Goal: Find specific page/section: Find specific page/section

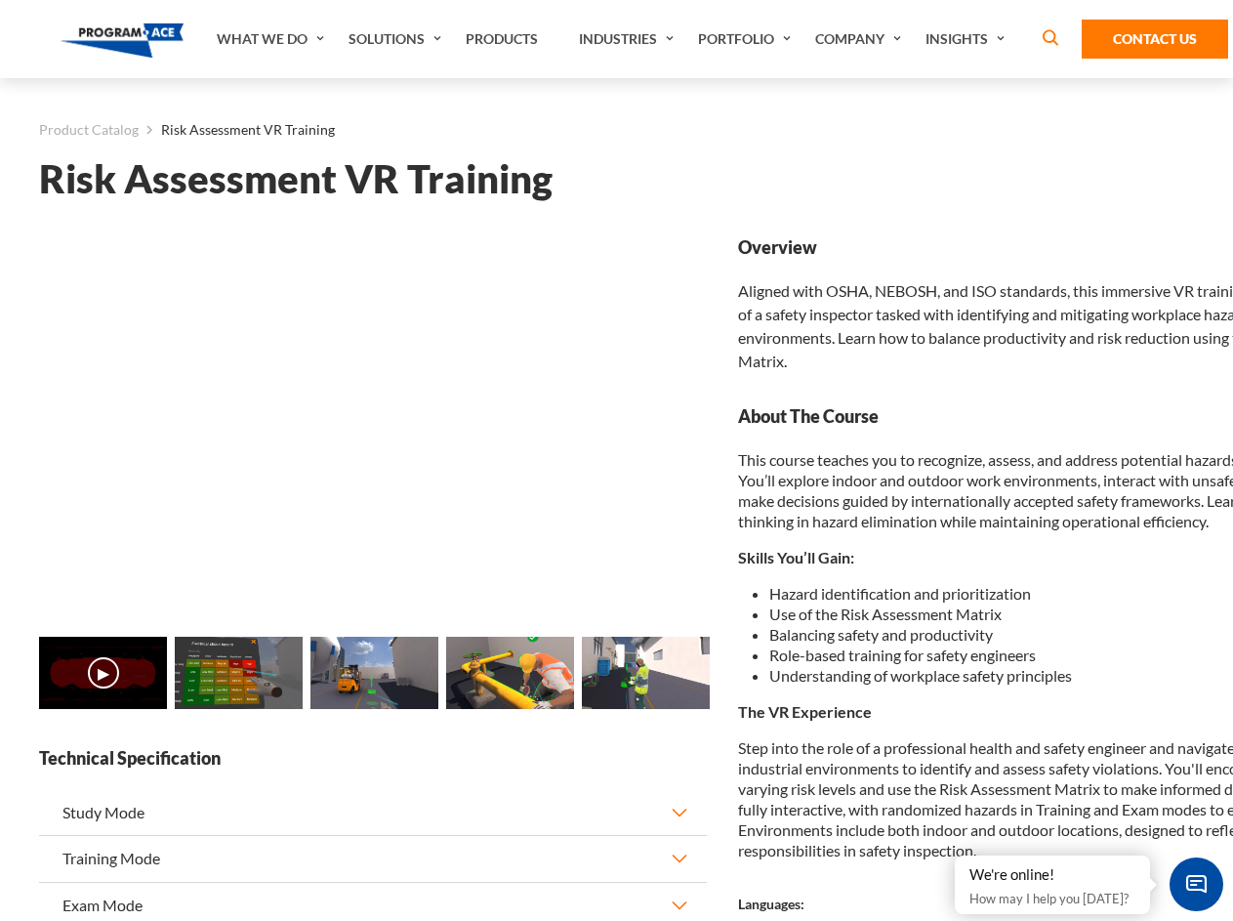
click at [397, 39] on link "Solutions" at bounding box center [397, 39] width 117 height 78
click at [0, 0] on div "AI & Computer Vision Solutions Computer Vision Quality Control AI tools for fas…" at bounding box center [0, 0] width 0 height 0
click at [0, 0] on div "AI & Computer Vision Solutions Virtual Training Solutions Virtual Tour Solution…" at bounding box center [0, 0] width 0 height 0
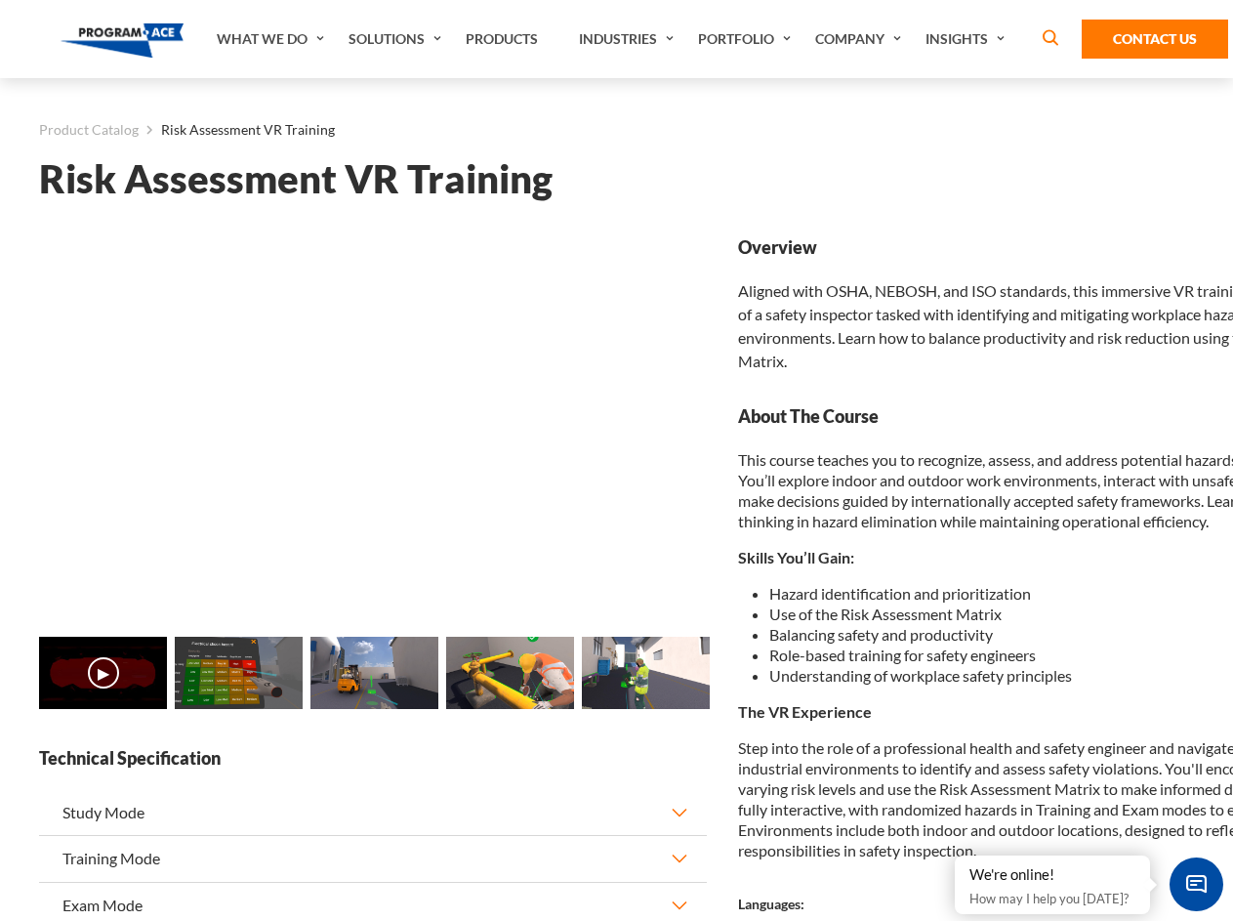
click at [0, 0] on div "AI & Computer Vision Solutions Virtual Training Solutions Virtual Tour Solution…" at bounding box center [0, 0] width 0 height 0
click at [0, 0] on div "AI & Computer Vision Solutions Computer Vision Quality Control AI tools for fas…" at bounding box center [0, 0] width 0 height 0
